Goal: Navigation & Orientation: Go to known website

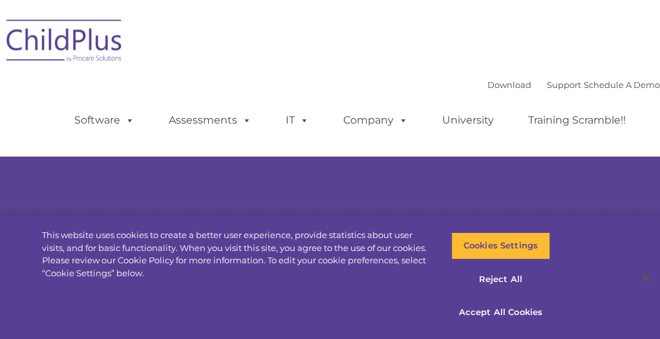
select select "MEDIUM"
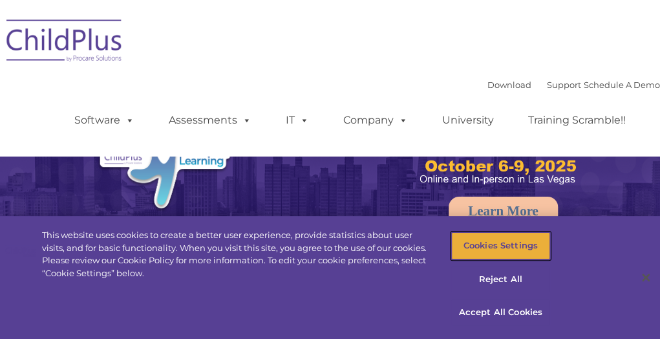
click at [535, 242] on button "Cookies Settings" at bounding box center [500, 245] width 99 height 27
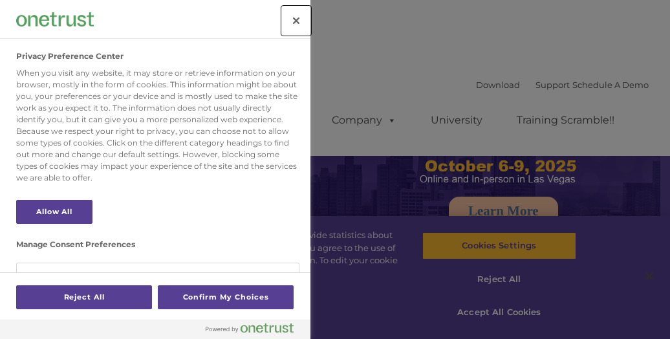
click at [299, 18] on button "Close" at bounding box center [296, 20] width 28 height 28
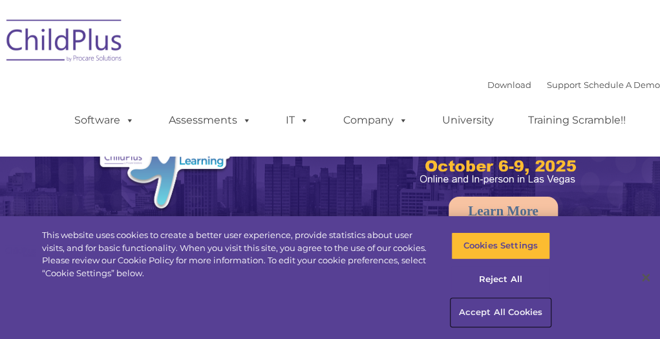
click at [508, 310] on button "Accept All Cookies" at bounding box center [500, 312] width 99 height 27
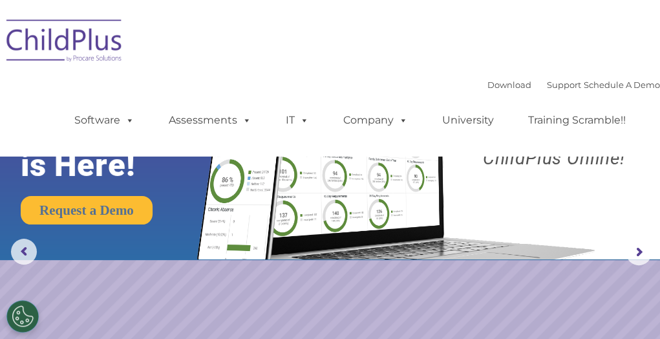
click at [118, 47] on img at bounding box center [64, 42] width 129 height 65
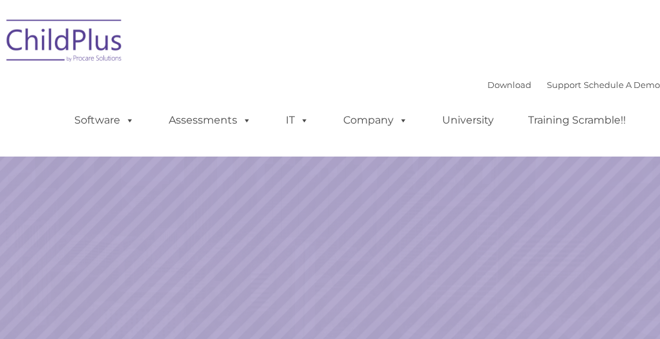
select select "MEDIUM"
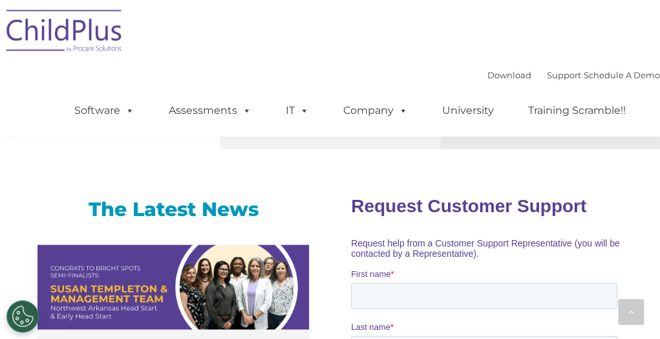
scroll to position [835, 0]
